Goal: Find specific page/section: Find specific page/section

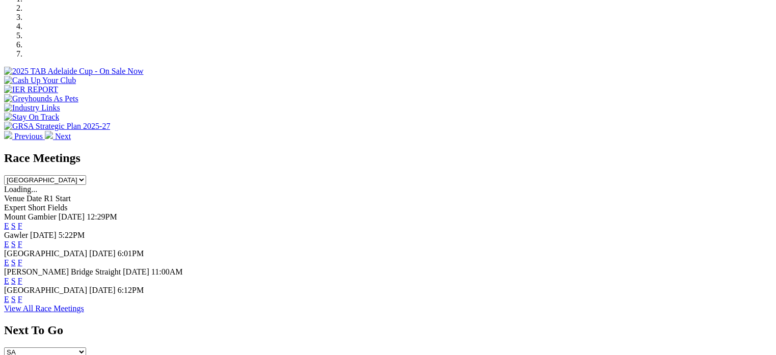
scroll to position [334, 0]
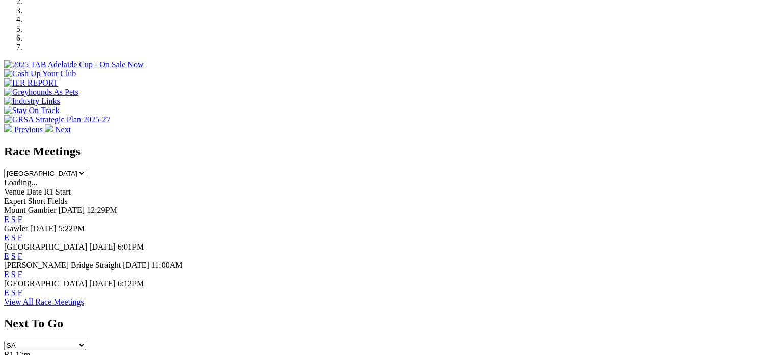
click at [22, 252] on link "F" at bounding box center [20, 256] width 5 height 9
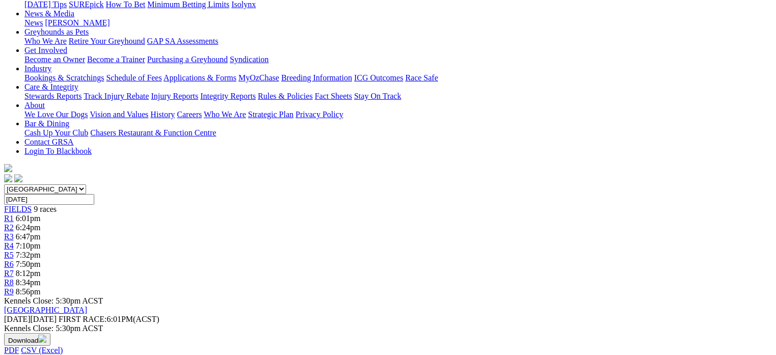
scroll to position [132, 0]
